Goal: Find specific page/section

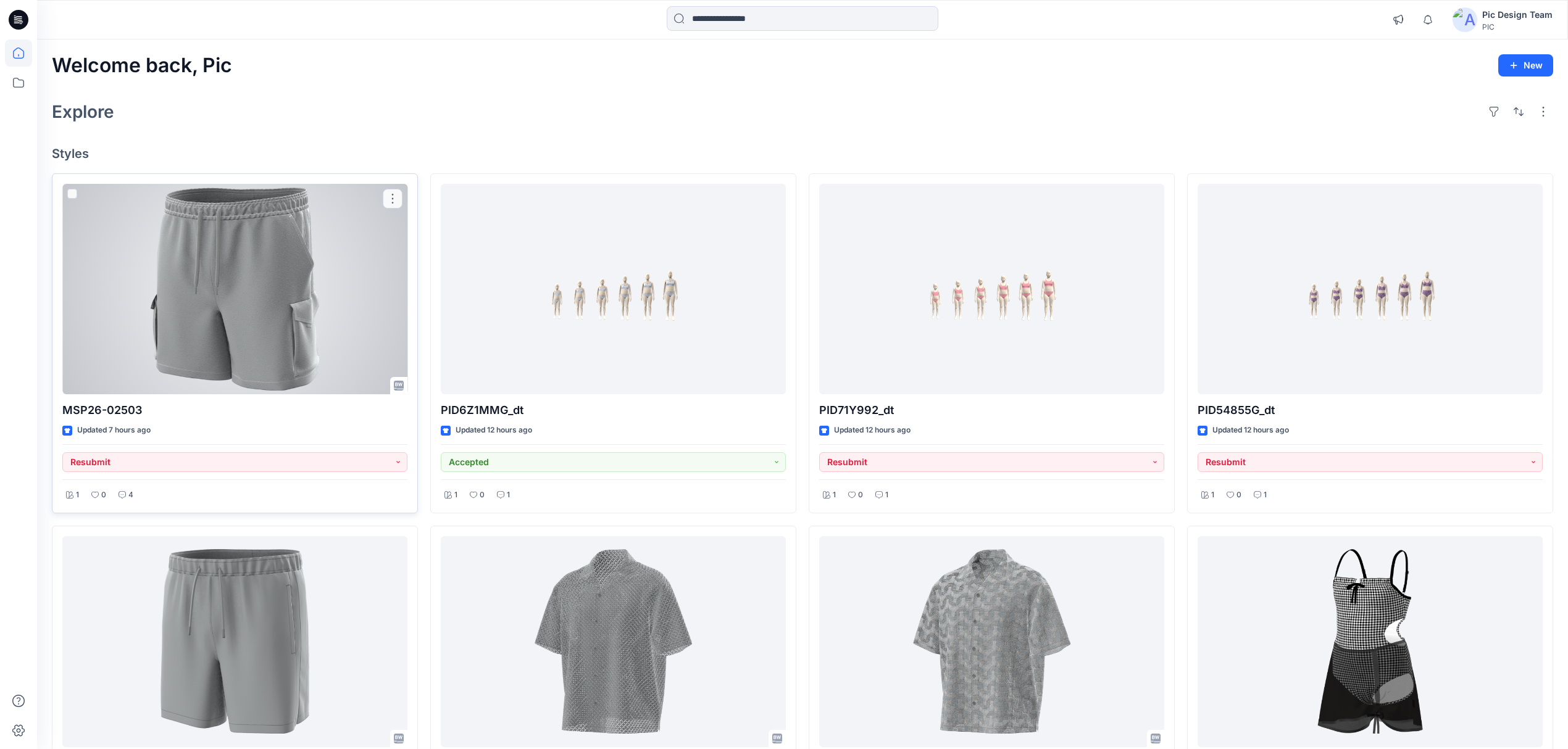
click at [344, 359] on div at bounding box center [234, 289] width 345 height 211
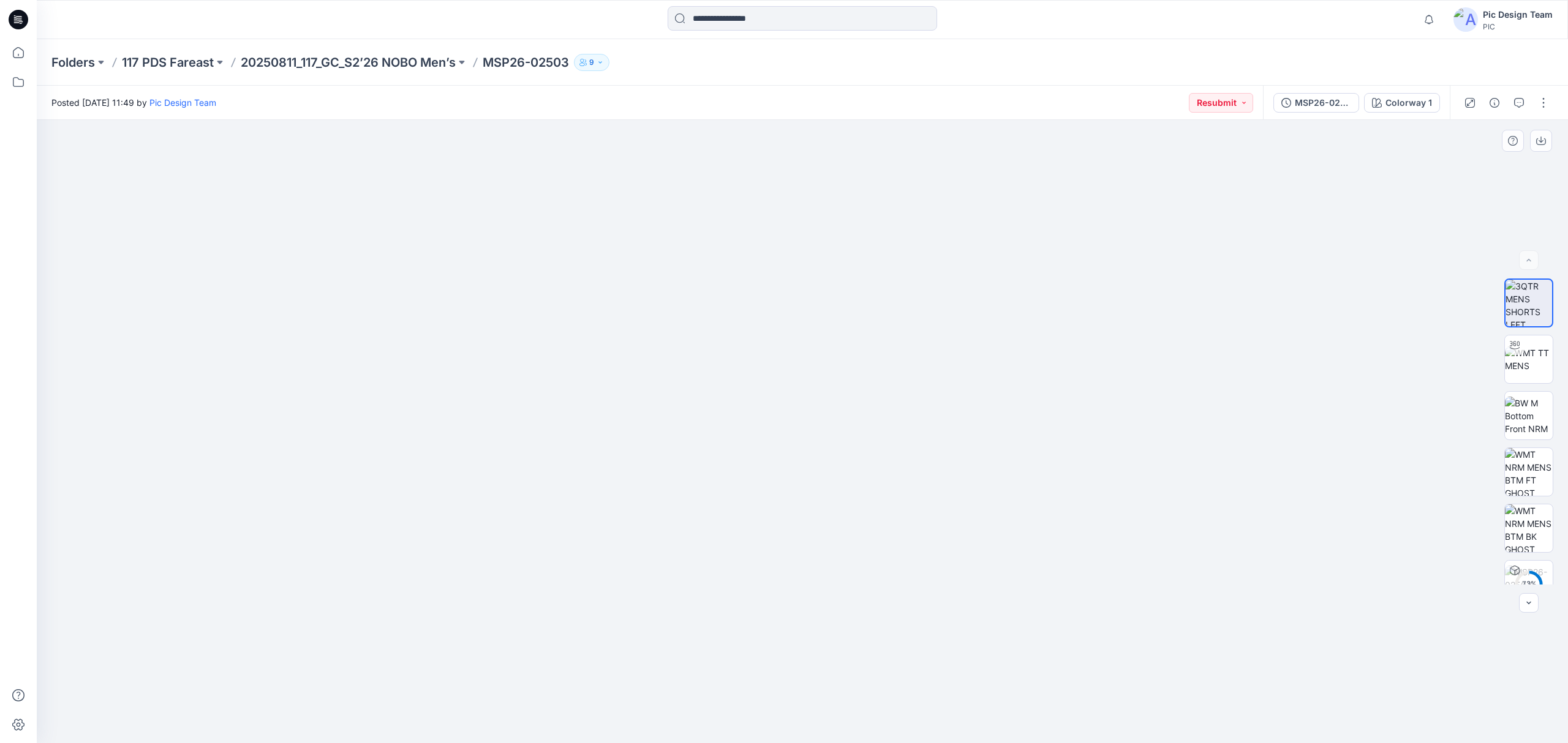
drag, startPoint x: 976, startPoint y: 498, endPoint x: 943, endPoint y: 533, distance: 48.1
click at [1537, 471] on img at bounding box center [1528, 472] width 47 height 47
click at [1524, 355] on img at bounding box center [1528, 359] width 47 height 26
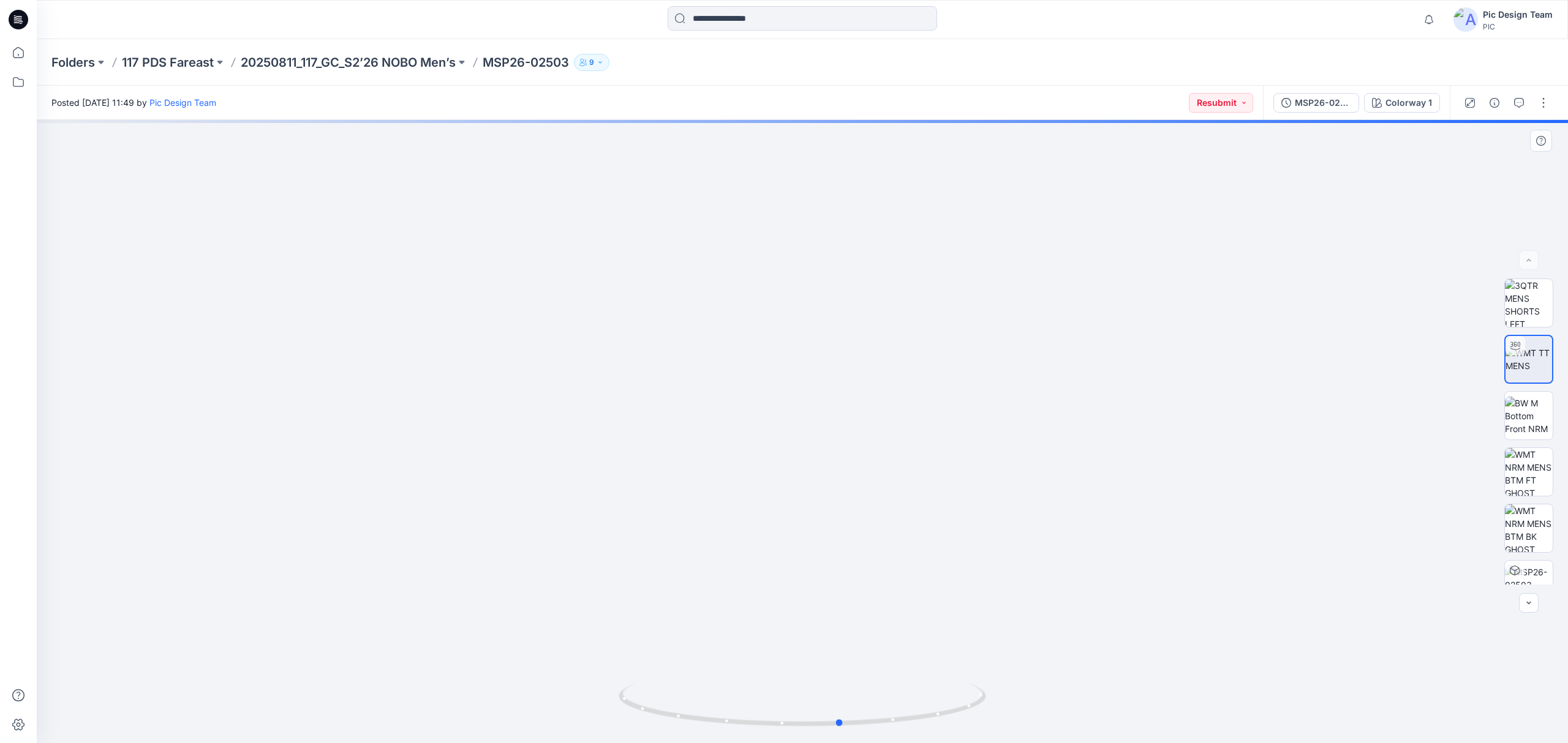
drag, startPoint x: 946, startPoint y: 718, endPoint x: 998, endPoint y: 715, distance: 52.1
click at [998, 715] on div at bounding box center [802, 432] width 1531 height 623
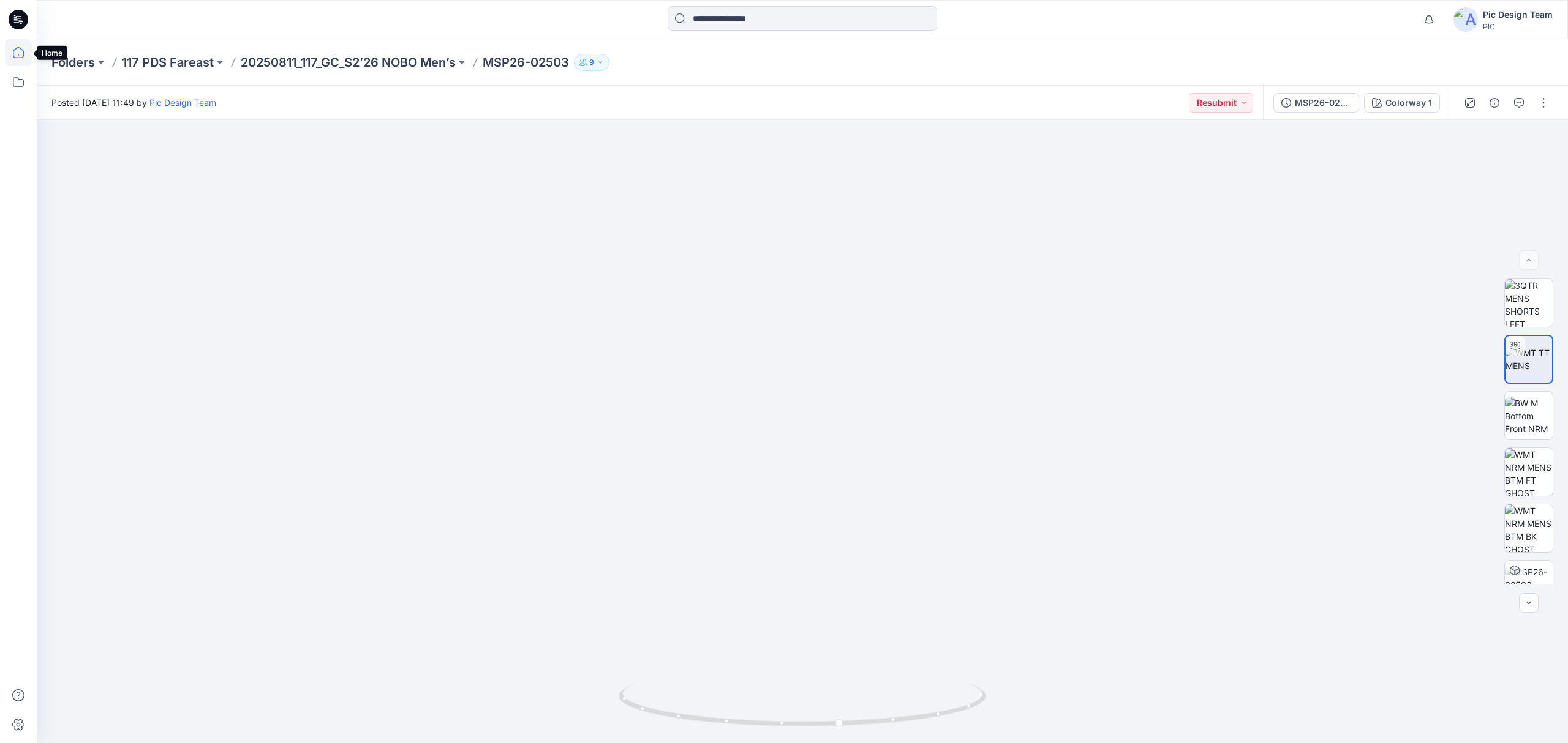
click at [17, 55] on icon at bounding box center [18, 53] width 27 height 27
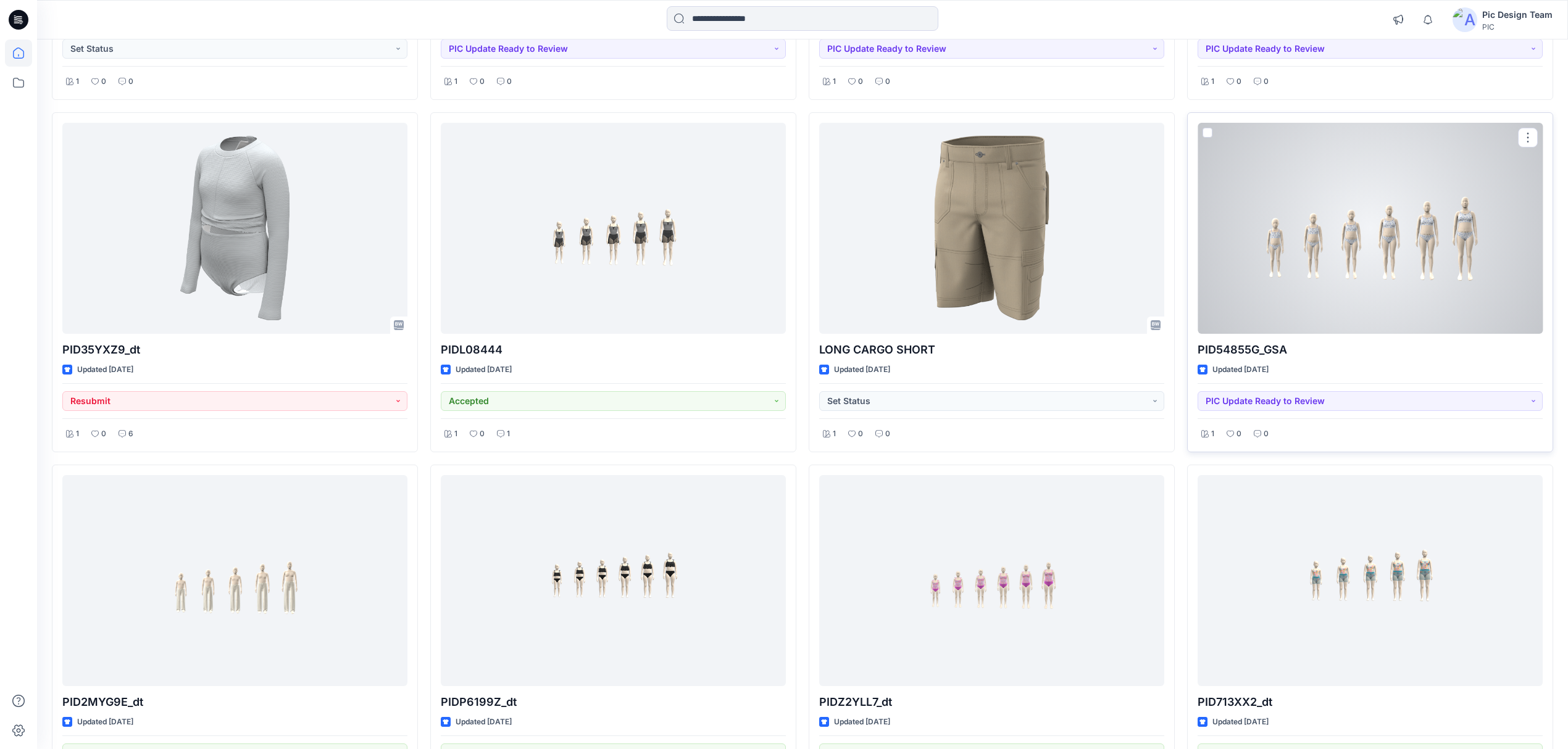
scroll to position [1435, 0]
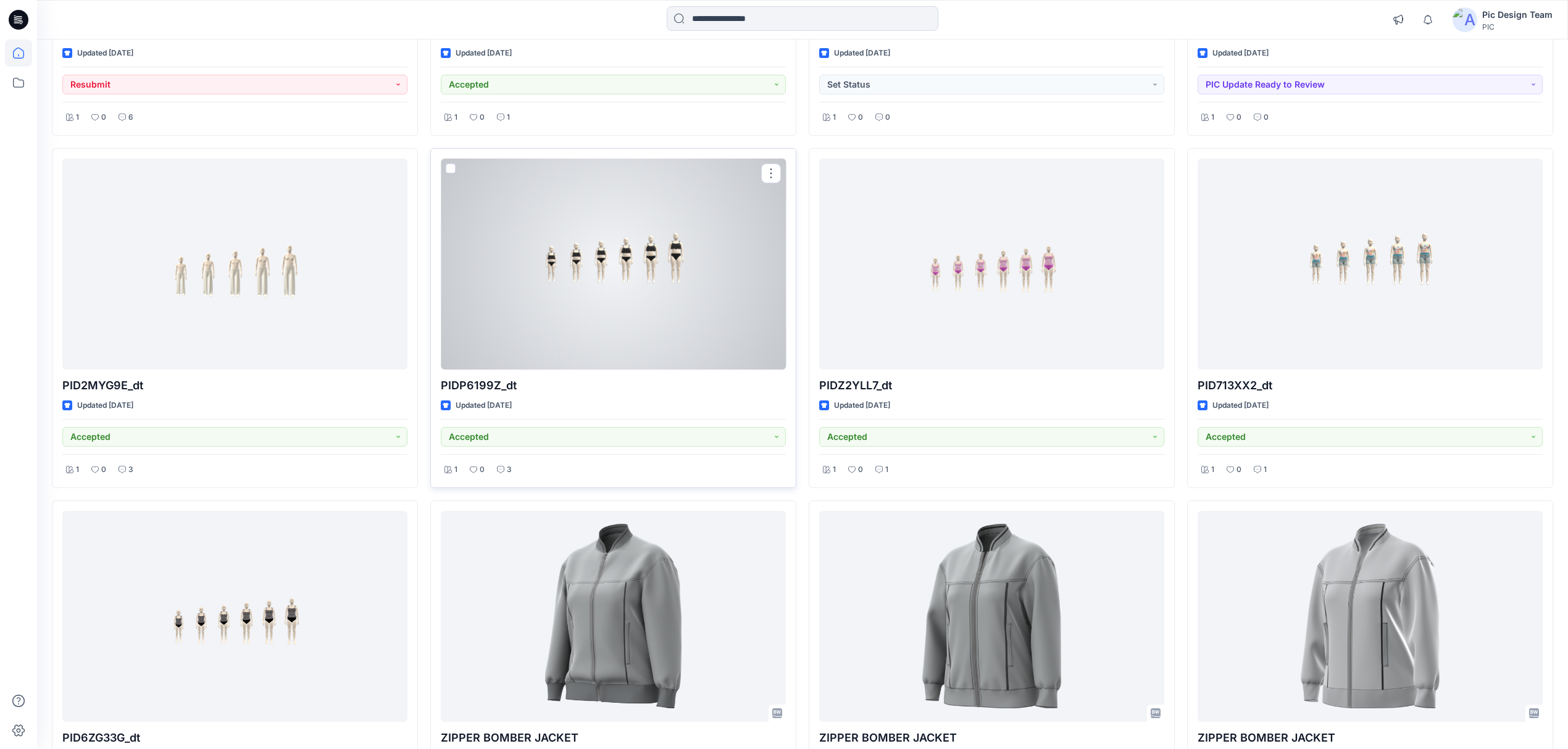
click at [712, 349] on div at bounding box center [613, 264] width 345 height 211
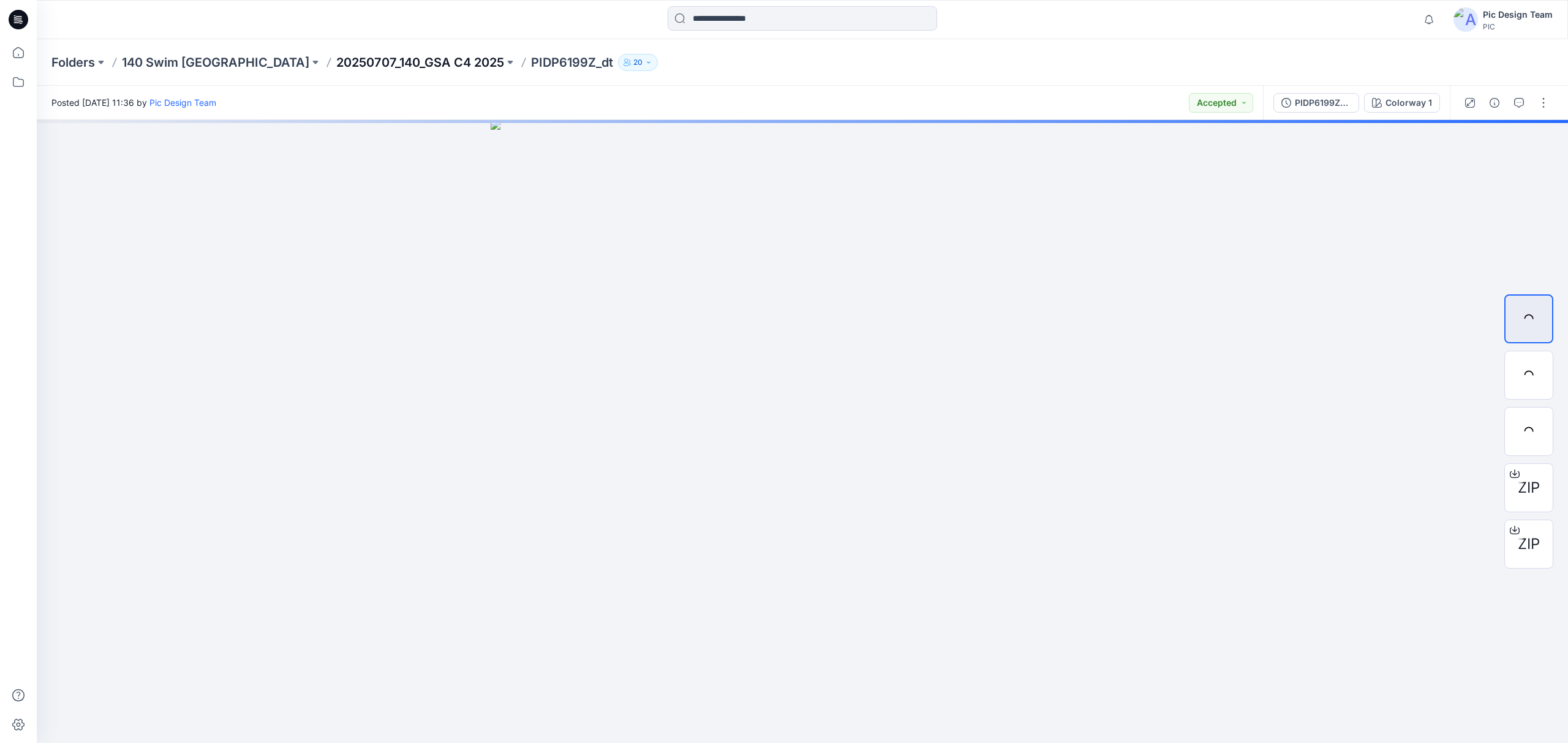
click at [336, 59] on p "20250707_140_GSA C4 2025" at bounding box center [420, 62] width 168 height 17
